Goal: Find specific page/section: Find specific page/section

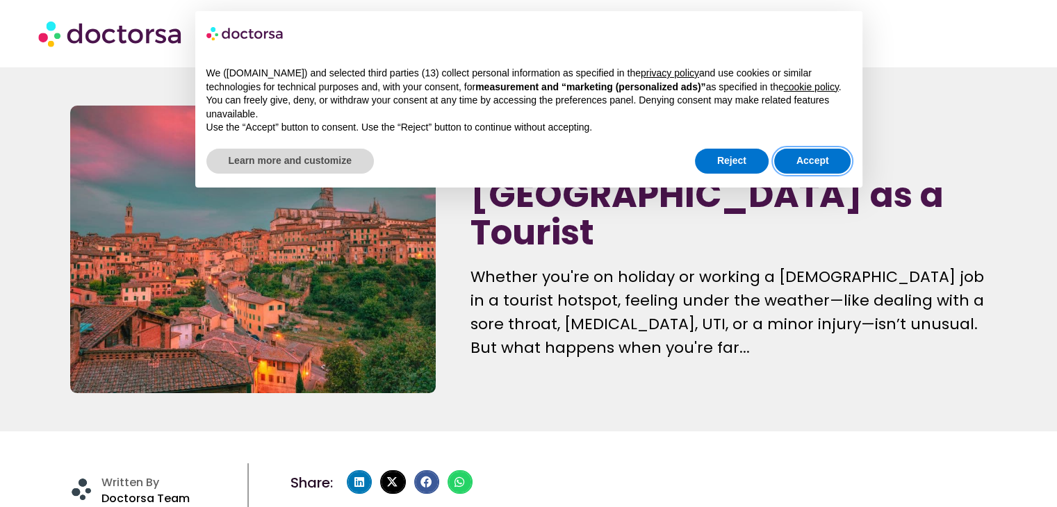
click at [819, 166] on button "Accept" at bounding box center [812, 161] width 77 height 25
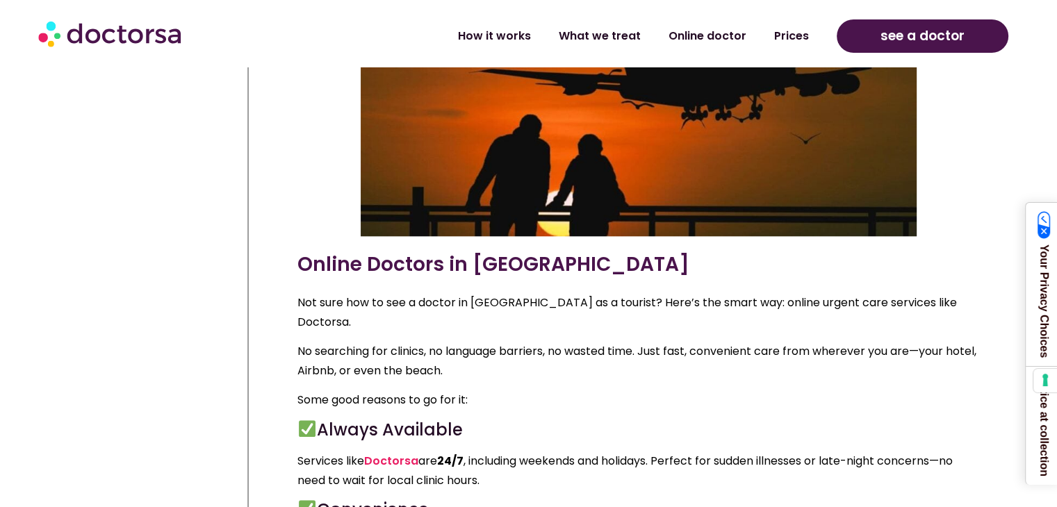
scroll to position [1387, 0]
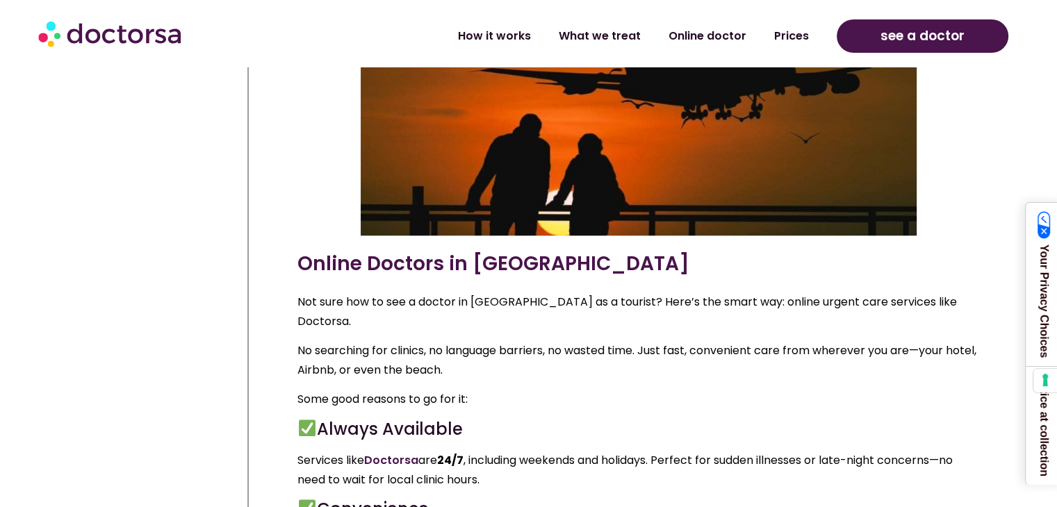
click at [386, 452] on link "Doctorsa" at bounding box center [391, 460] width 54 height 16
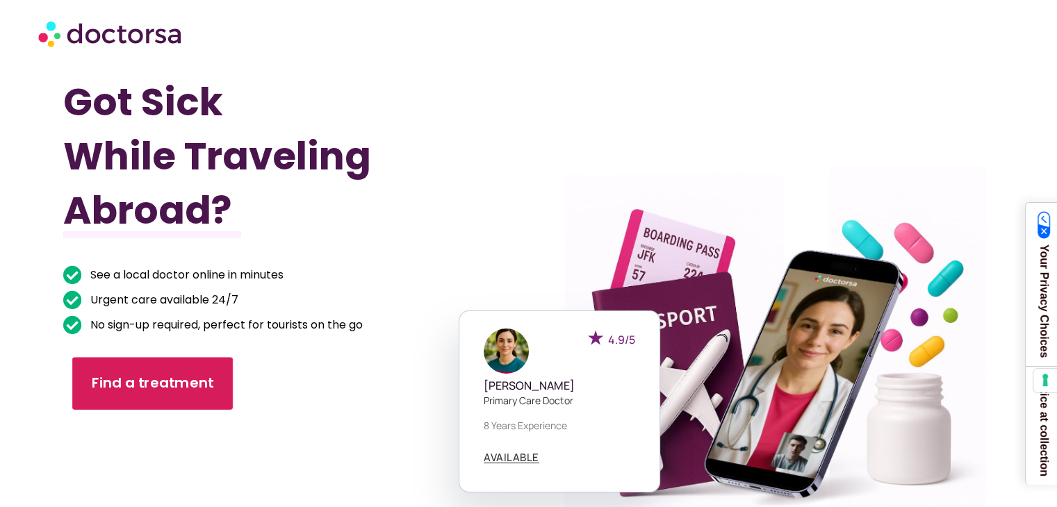
click at [167, 387] on span "Find a treatment" at bounding box center [153, 383] width 122 height 20
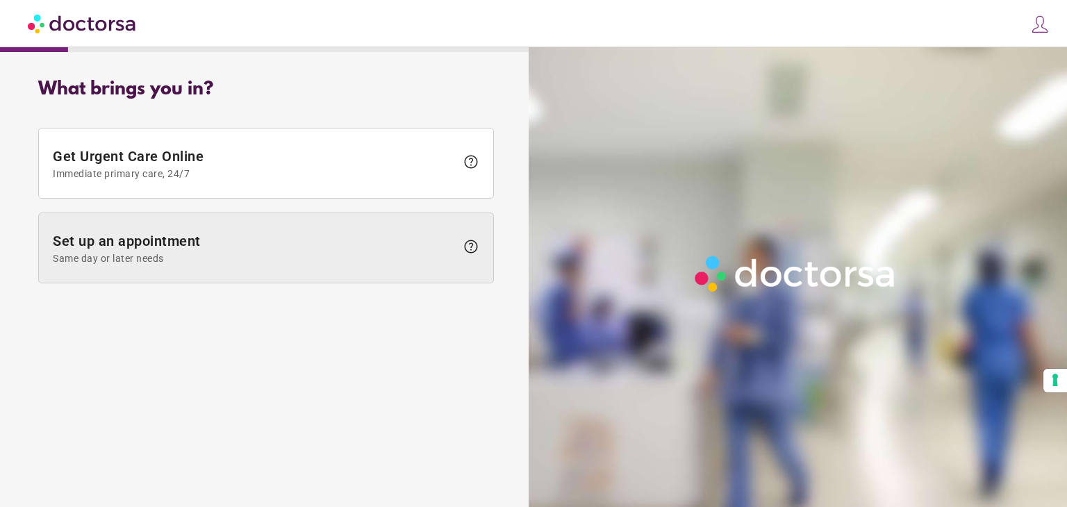
click at [472, 254] on span "help" at bounding box center [471, 246] width 17 height 17
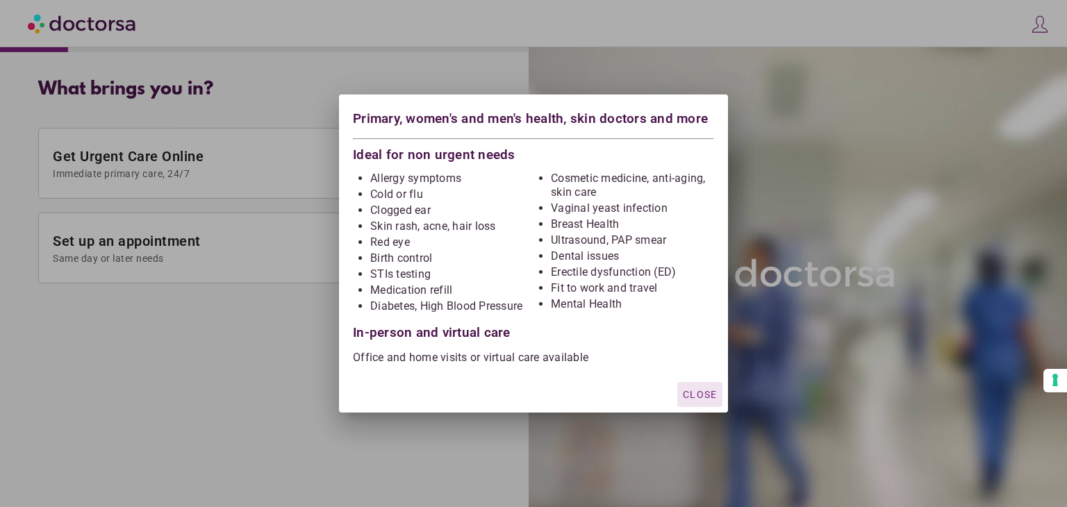
click at [695, 382] on div "button" at bounding box center [699, 394] width 45 height 25
